Goal: Task Accomplishment & Management: Use online tool/utility

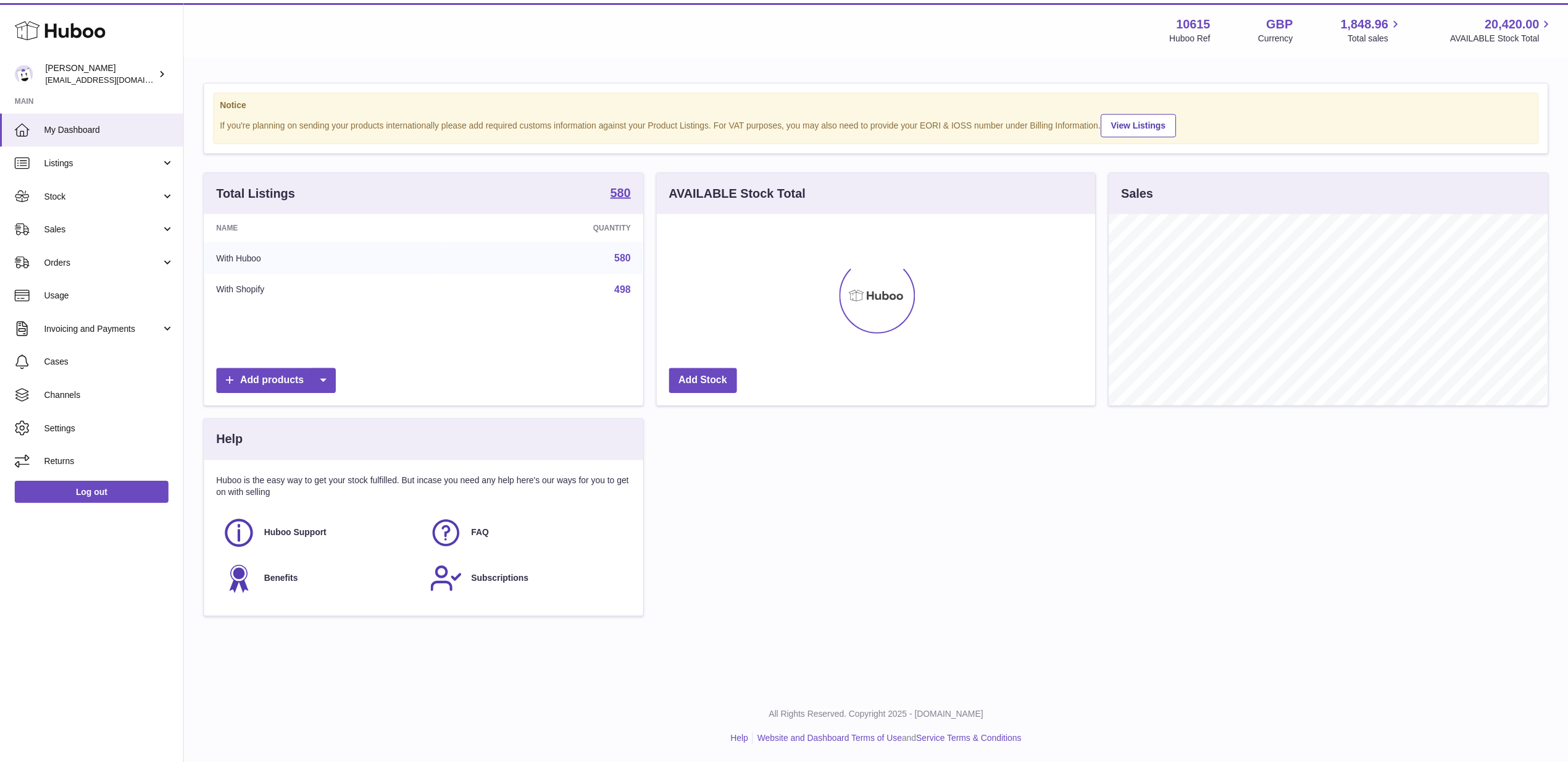
scroll to position [617542, 616925]
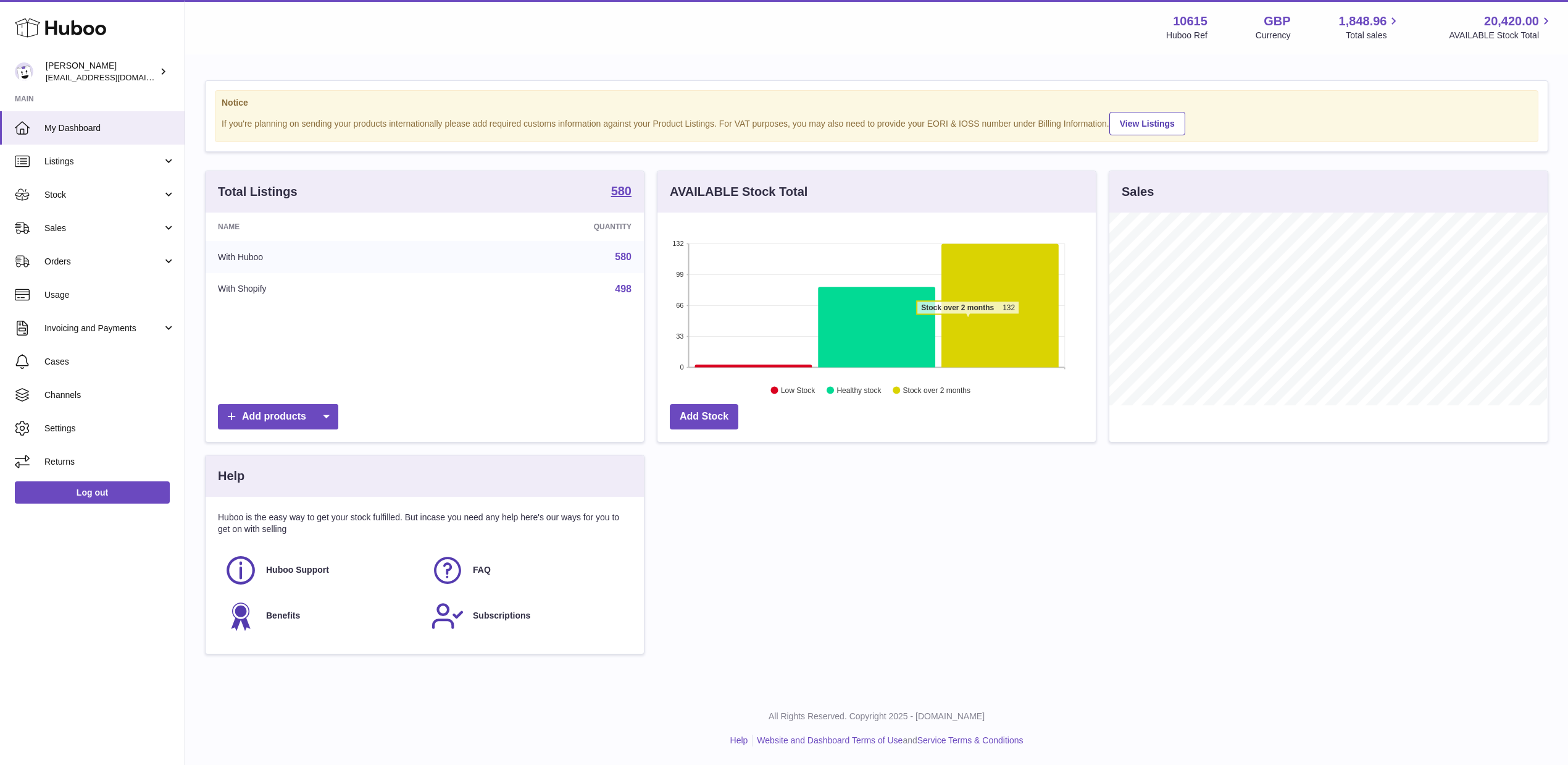
click at [964, 325] on icon at bounding box center [1001, 305] width 118 height 124
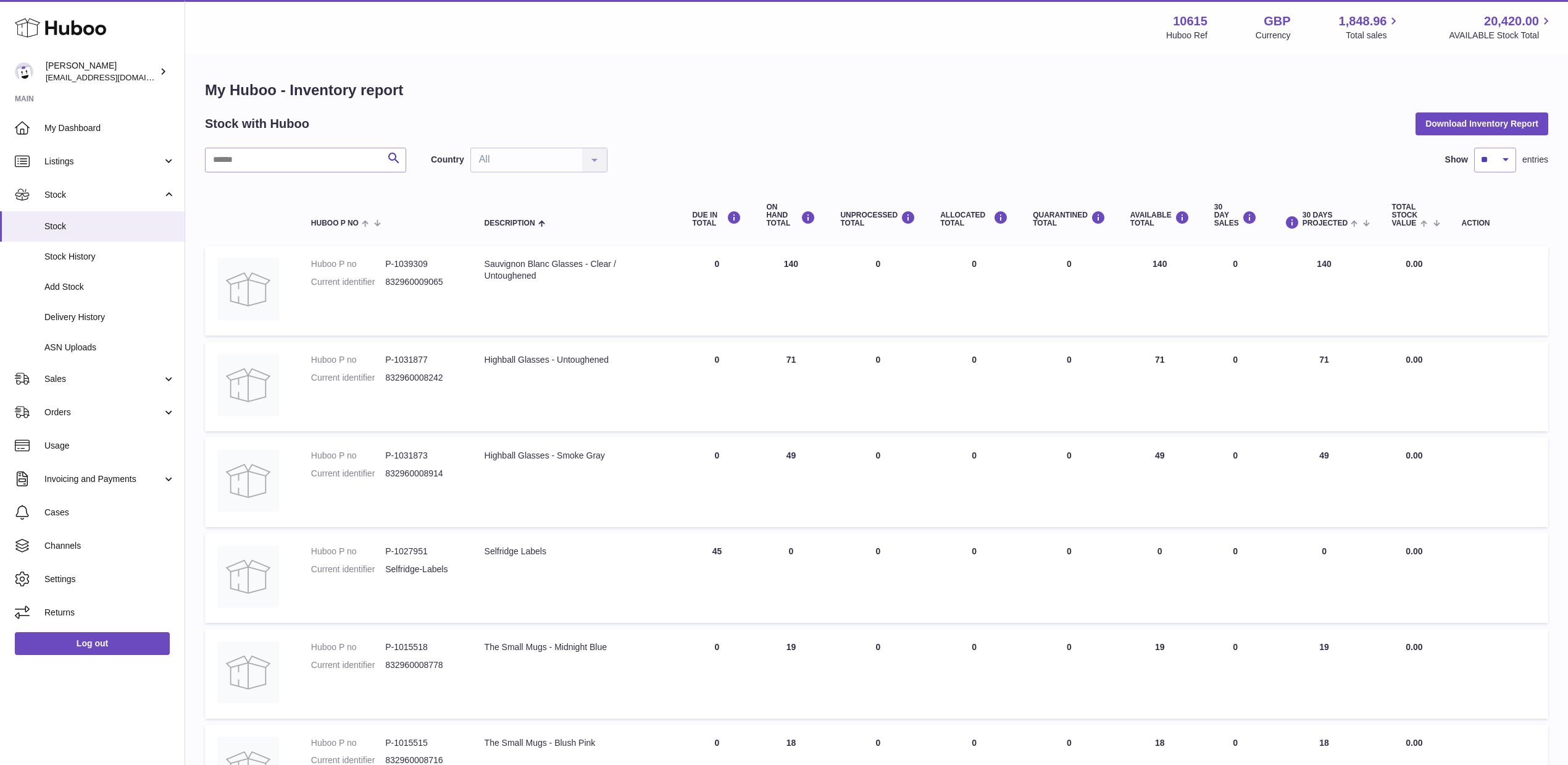
drag, startPoint x: 851, startPoint y: 66, endPoint x: 1002, endPoint y: 83, distance: 152.0
click at [895, 68] on div "My Huboo - Inventory report Stock with Huboo Download Inventory Report Search C…" at bounding box center [876, 657] width 1383 height 1204
click at [1455, 127] on button "Download Inventory Report" at bounding box center [1482, 124] width 132 height 22
